Goal: Task Accomplishment & Management: Complete application form

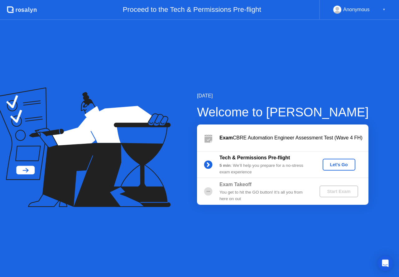
click at [341, 165] on div "Let's Go" at bounding box center [339, 164] width 28 height 5
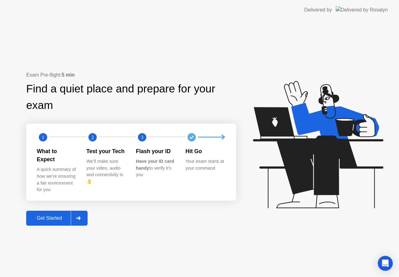
click at [81, 217] on div at bounding box center [78, 218] width 15 height 14
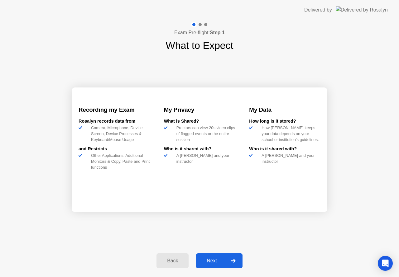
click at [210, 263] on div "Next" at bounding box center [212, 261] width 28 height 6
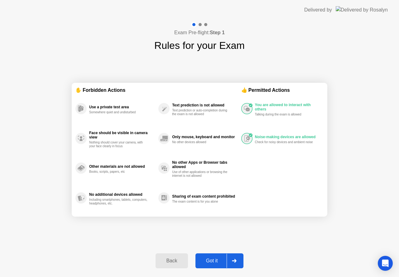
click at [208, 262] on div "Got it" at bounding box center [211, 261] width 29 height 6
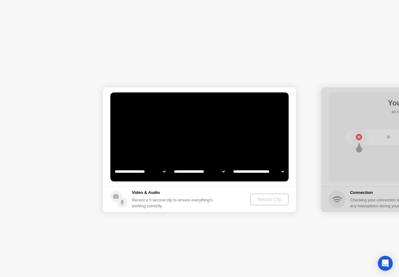
select select "**********"
select select "*******"
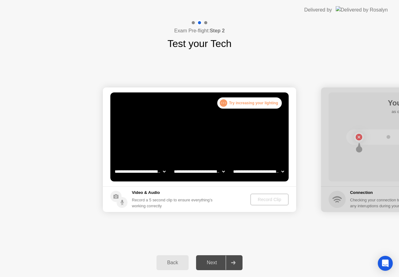
click at [194, 206] on div "Record a 5 second clip to ensure everything’s working correctly" at bounding box center [173, 203] width 83 height 12
click at [267, 200] on div "Record Clip" at bounding box center [269, 199] width 33 height 5
click at [235, 264] on icon at bounding box center [233, 263] width 5 height 4
click at [217, 263] on div "Next" at bounding box center [212, 263] width 28 height 6
click at [211, 262] on div "Next" at bounding box center [212, 263] width 28 height 6
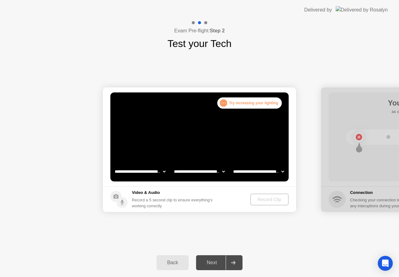
click at [211, 262] on div "Next" at bounding box center [212, 263] width 28 height 6
click at [323, 249] on div "Back Next" at bounding box center [199, 262] width 399 height 29
click at [256, 121] on video at bounding box center [199, 136] width 178 height 89
click at [245, 102] on div ". . . Try increasing your lighting" at bounding box center [249, 102] width 64 height 11
select select "**********"
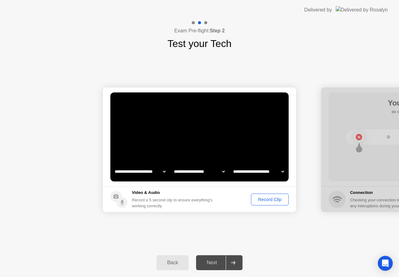
click at [268, 202] on div "Record Clip" at bounding box center [269, 199] width 33 height 5
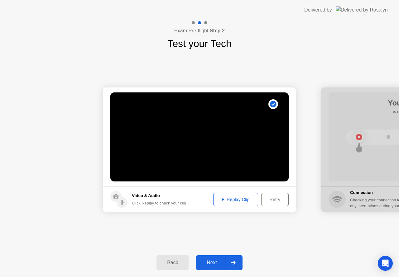
click at [239, 202] on div "Replay Clip" at bounding box center [235, 199] width 40 height 5
click at [207, 262] on div "Next" at bounding box center [212, 263] width 28 height 6
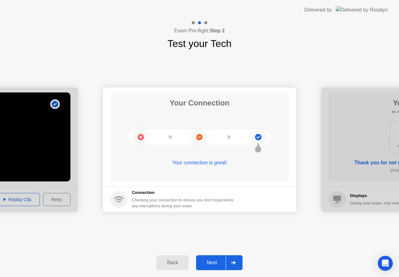
click at [215, 259] on button "Next" at bounding box center [219, 262] width 46 height 15
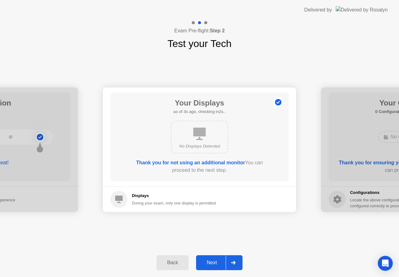
click at [215, 259] on button "Next" at bounding box center [219, 262] width 46 height 15
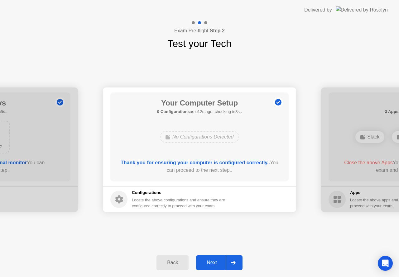
click at [212, 264] on div "Next" at bounding box center [212, 263] width 28 height 6
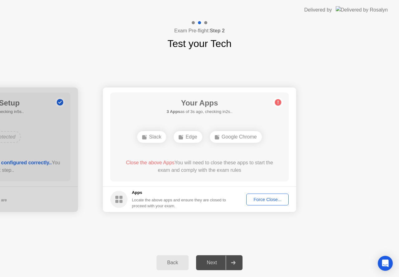
click at [268, 201] on div "Force Close..." at bounding box center [267, 199] width 38 height 5
click at [150, 141] on div "Slack" at bounding box center [151, 137] width 29 height 12
click at [184, 135] on div "Edge" at bounding box center [187, 137] width 28 height 12
click at [266, 198] on div "Force Close..." at bounding box center [267, 199] width 38 height 5
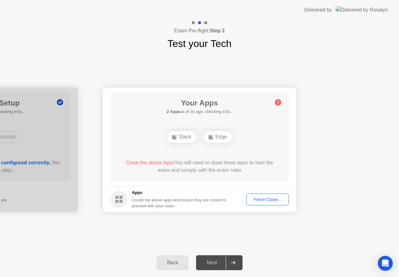
click at [262, 200] on div "Force Close..." at bounding box center [267, 199] width 38 height 5
drag, startPoint x: 181, startPoint y: 155, endPoint x: 225, endPoint y: 155, distance: 44.2
drag, startPoint x: 225, startPoint y: 155, endPoint x: 224, endPoint y: 176, distance: 21.2
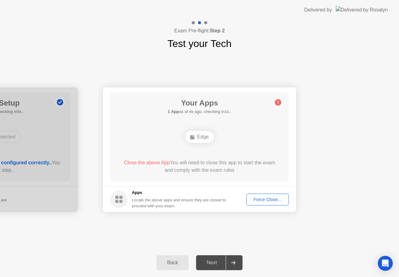
click at [262, 199] on div "Force Close..." at bounding box center [267, 199] width 38 height 5
click at [251, 135] on div "Edge" at bounding box center [199, 137] width 143 height 17
click at [212, 264] on div "Next" at bounding box center [212, 263] width 28 height 6
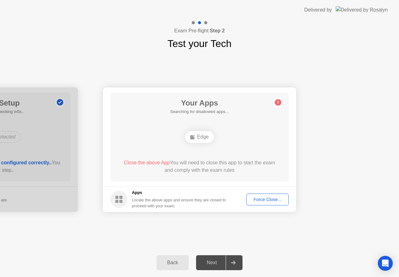
click at [202, 138] on div "Edge" at bounding box center [199, 137] width 28 height 12
click at [121, 200] on rect at bounding box center [120, 201] width 3 height 3
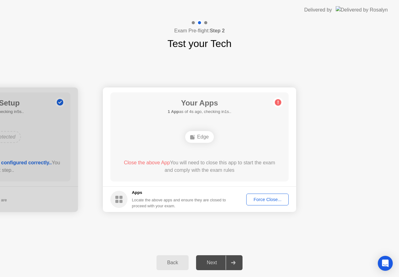
click at [271, 201] on div "Force Close..." at bounding box center [267, 199] width 38 height 5
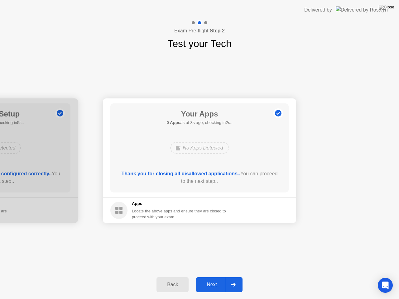
click at [213, 277] on div "Next" at bounding box center [212, 285] width 28 height 6
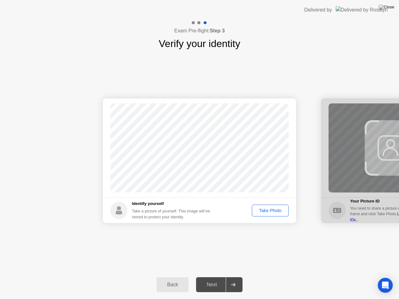
click at [271, 212] on div "Take Photo" at bounding box center [270, 210] width 32 height 5
click at [209, 277] on div "Next" at bounding box center [212, 285] width 28 height 6
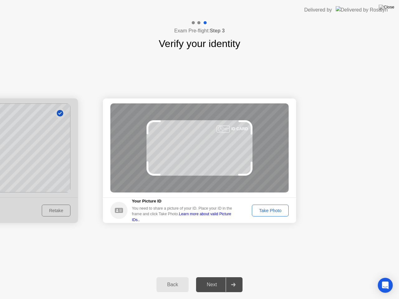
click at [267, 211] on div "Take Photo" at bounding box center [270, 210] width 32 height 5
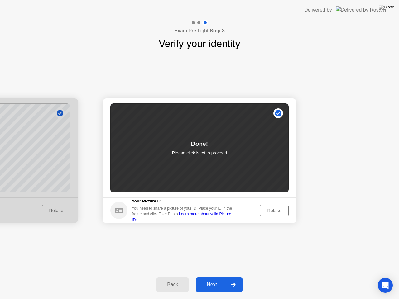
click at [210, 277] on div "Next" at bounding box center [212, 285] width 28 height 6
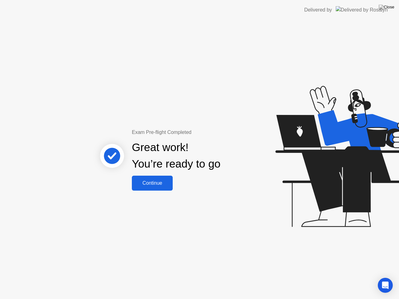
click at [147, 185] on div "Continue" at bounding box center [152, 183] width 37 height 6
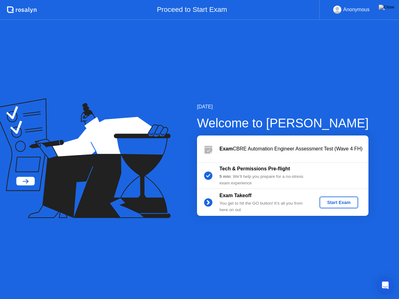
click at [327, 202] on div "Start Exam" at bounding box center [338, 202] width 33 height 5
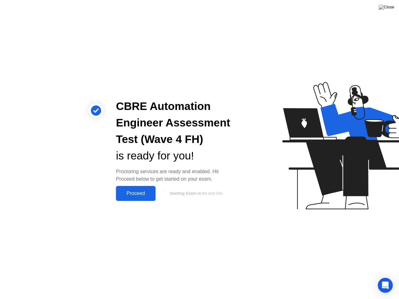
click at [133, 194] on div "Proceed" at bounding box center [136, 194] width 36 height 6
